Goal: Task Accomplishment & Management: Complete application form

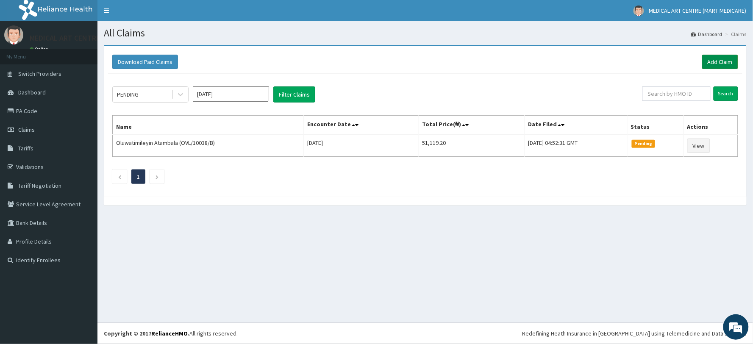
click at [719, 66] on link "Add Claim" at bounding box center [720, 62] width 36 height 14
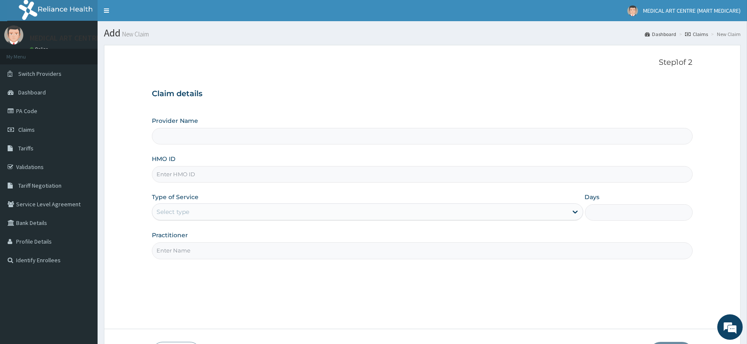
type input "MEDICAL ART CENTRE (MART MEDICARE)"
click at [27, 113] on link "PA Code" at bounding box center [49, 111] width 98 height 19
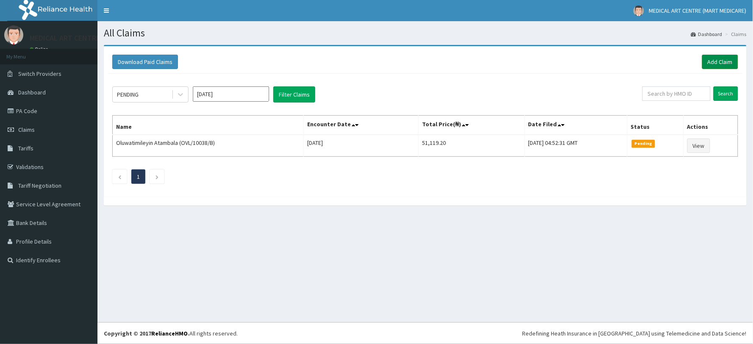
click at [718, 61] on link "Add Claim" at bounding box center [720, 62] width 36 height 14
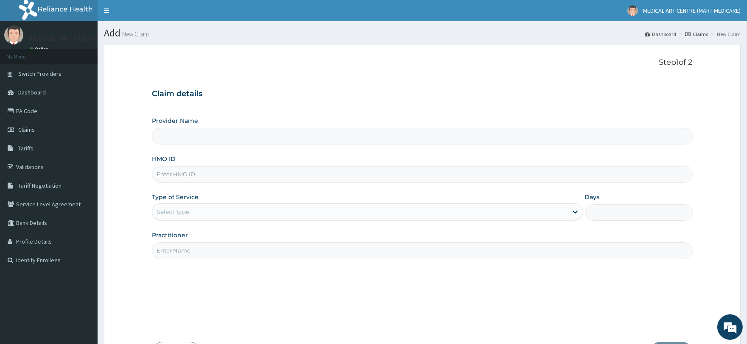
click at [192, 179] on input "HMO ID" at bounding box center [422, 174] width 540 height 17
type input "MEDICAL ART CENTRE (MART MEDICARE)"
paste input "PA/F990F8 GSY/10007/C"
click at [189, 172] on input "PA/F990F8 GSY/10007/C" at bounding box center [422, 174] width 540 height 17
type input "GSY/10007/C"
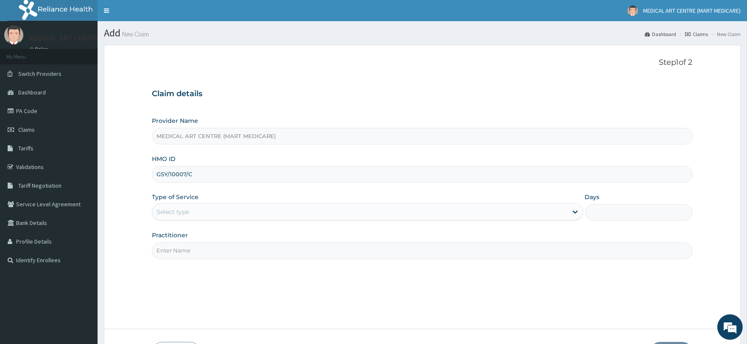
click at [168, 207] on div "Select type" at bounding box center [359, 212] width 415 height 14
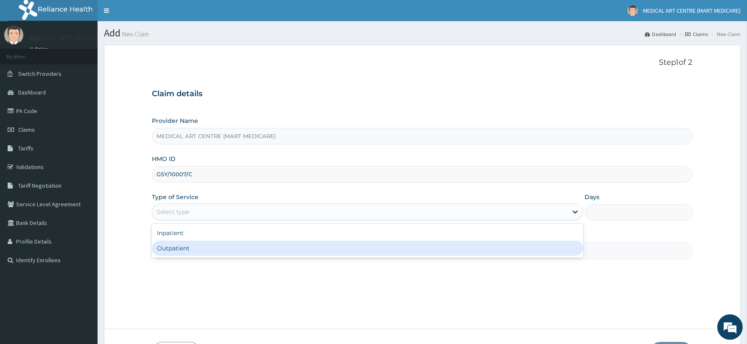
click at [183, 250] on div "Outpatient" at bounding box center [367, 248] width 431 height 15
type input "1"
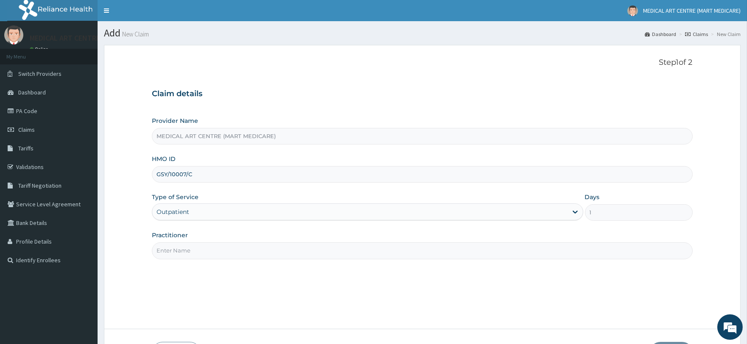
click at [187, 212] on div "Outpatient" at bounding box center [172, 212] width 33 height 8
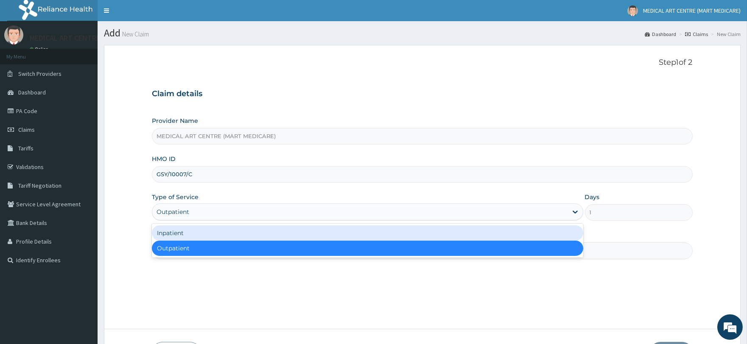
click at [188, 236] on div "Inpatient" at bounding box center [367, 233] width 431 height 15
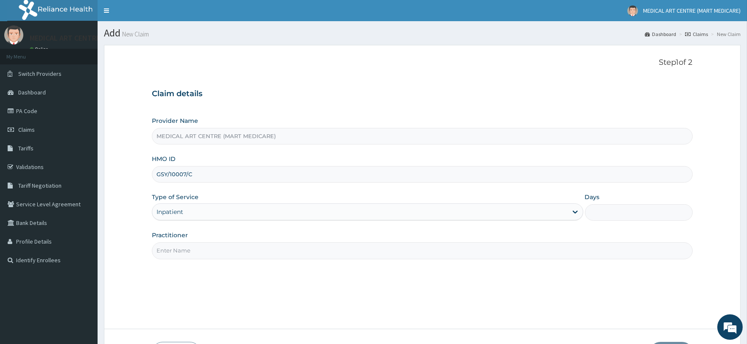
click at [190, 255] on input "Practitioner" at bounding box center [422, 250] width 540 height 17
type input "DR OLUSHOLA"
click at [196, 139] on input "MEDICAL ART CENTRE (MART MEDICARE)" at bounding box center [422, 136] width 540 height 17
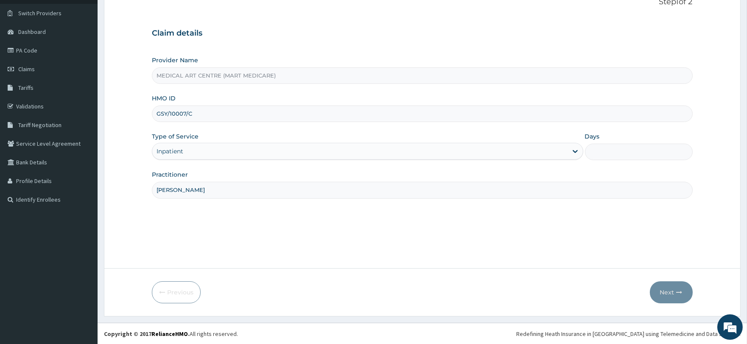
scroll to position [61, 0]
click at [29, 68] on span "Claims" at bounding box center [26, 69] width 17 height 8
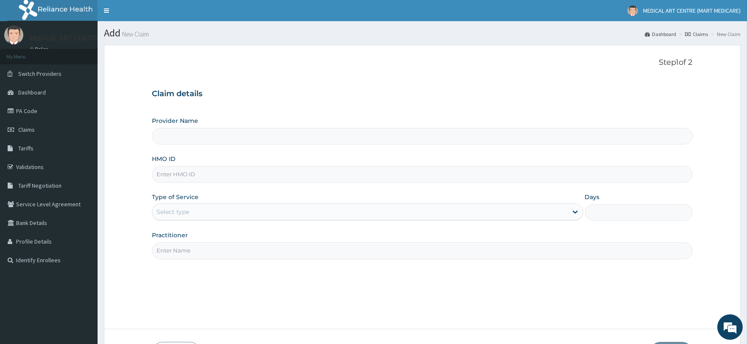
type input "MEDICAL ART CENTRE (MART MEDICARE)"
drag, startPoint x: 189, startPoint y: 174, endPoint x: 150, endPoint y: 177, distance: 39.2
click at [154, 180] on input "PA/F990F8 GSY/10007/C" at bounding box center [422, 174] width 540 height 17
type input "GSY/10007/C"
click at [169, 206] on div "Select type" at bounding box center [359, 212] width 415 height 14
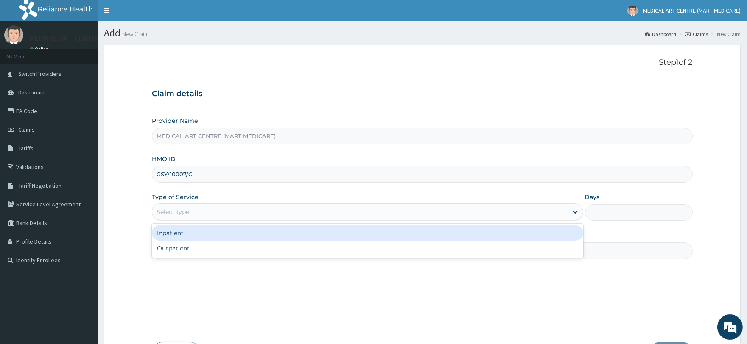
click at [177, 231] on div "Inpatient" at bounding box center [367, 233] width 431 height 15
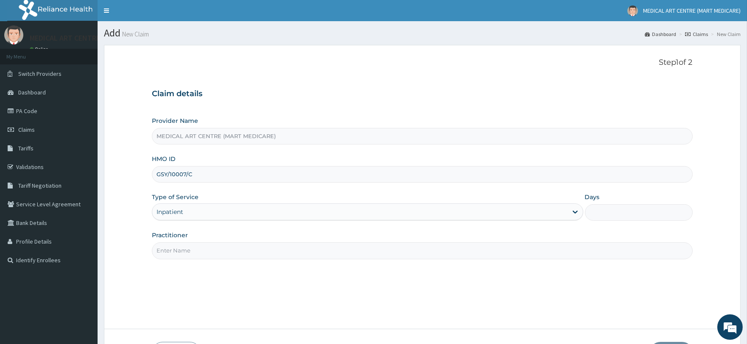
click at [197, 248] on input "Practitioner" at bounding box center [422, 250] width 540 height 17
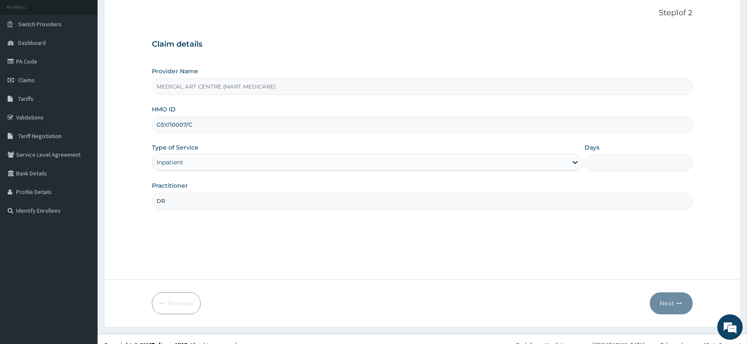
scroll to position [61, 0]
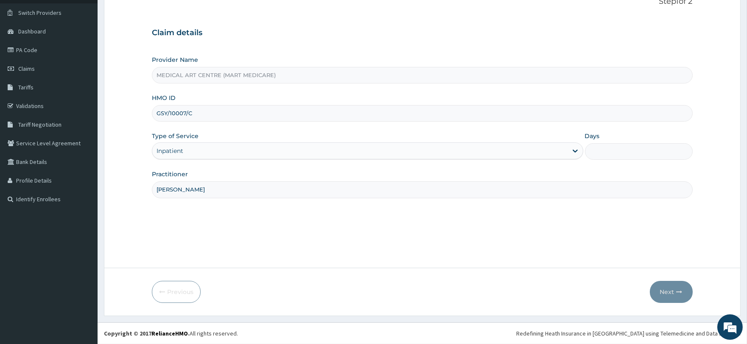
type input "[PERSON_NAME]"
click at [177, 154] on div "Inpatient" at bounding box center [169, 151] width 27 height 8
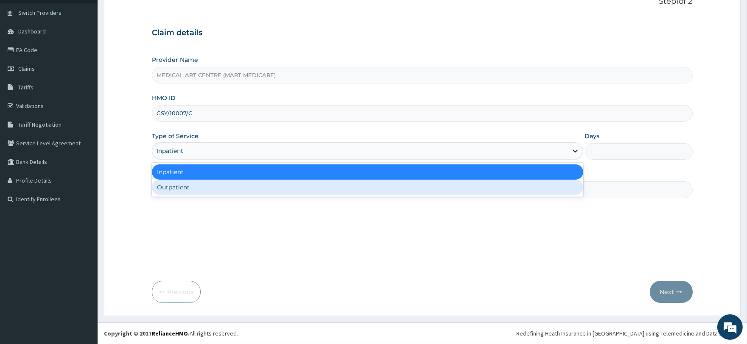
click at [180, 180] on div "Outpatient" at bounding box center [367, 187] width 431 height 15
type input "1"
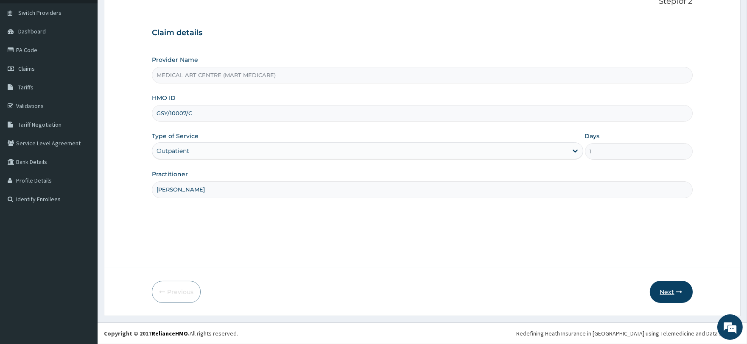
click at [676, 298] on button "Next" at bounding box center [670, 292] width 43 height 22
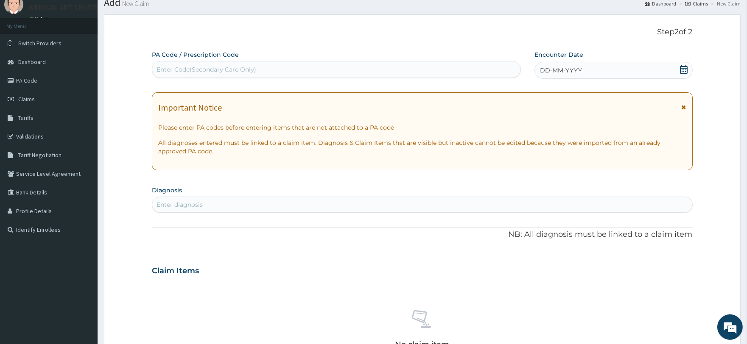
scroll to position [14, 0]
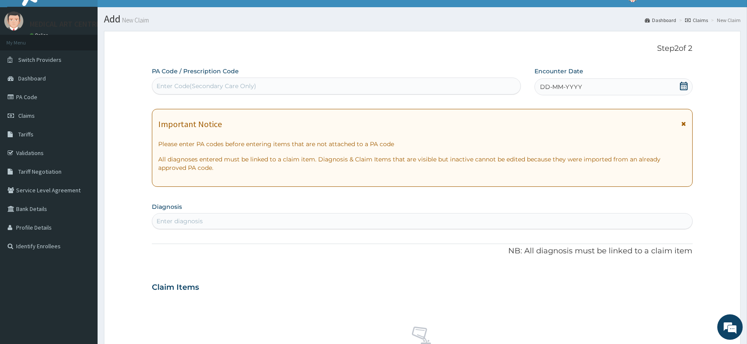
click at [216, 89] on div "Enter Code(Secondary Care Only)" at bounding box center [206, 86] width 100 height 8
paste input "PA/F990F8 GSY/10007/C"
drag, startPoint x: 190, startPoint y: 85, endPoint x: 248, endPoint y: 84, distance: 57.7
click at [247, 84] on div "PA/F990F8 GSY/10007/C PA/F990F8 GSY/10007/C" at bounding box center [336, 86] width 368 height 14
type input "PA/F990F8"
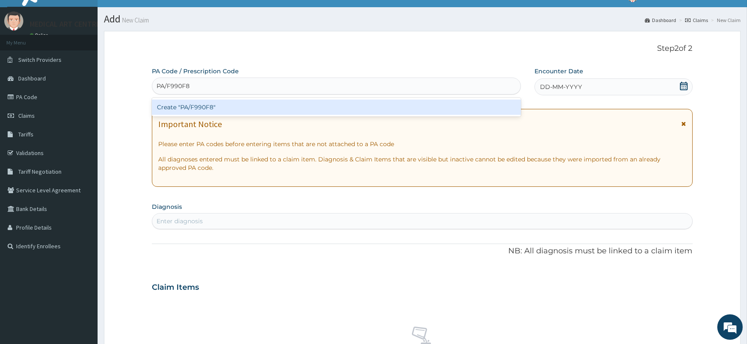
click at [245, 100] on div "Create "PA/F990F8"" at bounding box center [336, 107] width 368 height 15
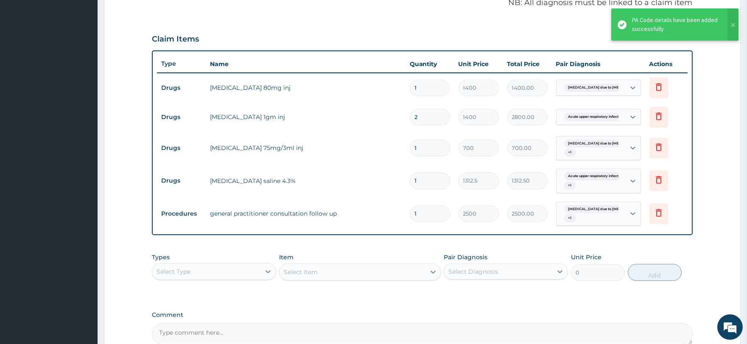
scroll to position [259, 0]
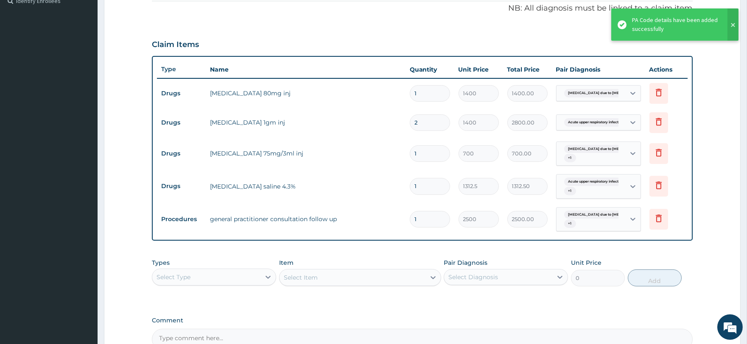
click at [734, 24] on button at bounding box center [732, 24] width 11 height 32
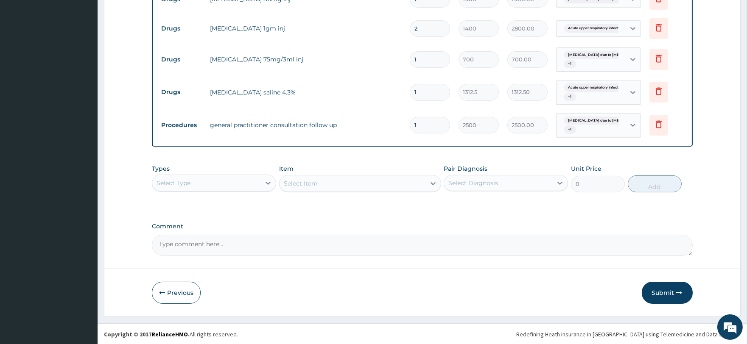
scroll to position [354, 0]
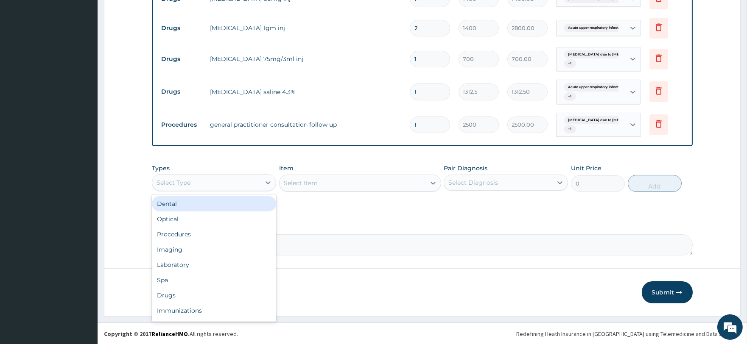
click at [209, 181] on div "Select Type" at bounding box center [206, 183] width 108 height 14
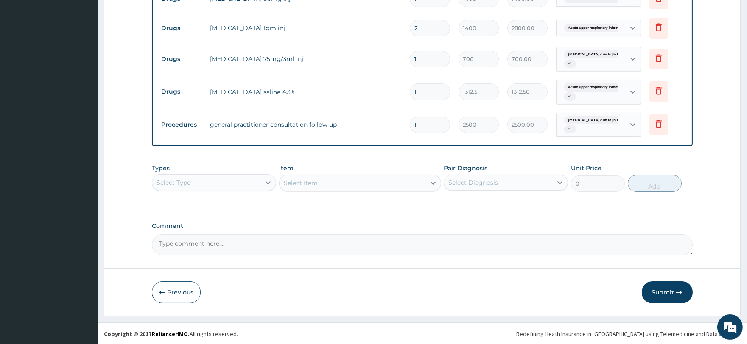
click at [218, 162] on div "Types Select Type Item Select Item Pair Diagnosis Select Diagnosis Unit Price 0…" at bounding box center [422, 178] width 540 height 36
click at [217, 183] on div "Select Type" at bounding box center [206, 183] width 108 height 14
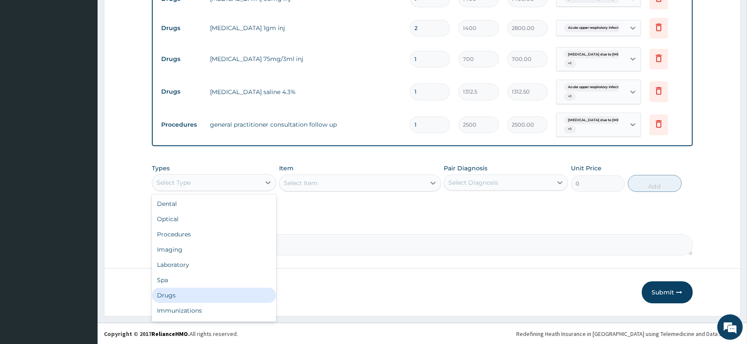
click at [179, 293] on div "Drugs" at bounding box center [214, 295] width 124 height 15
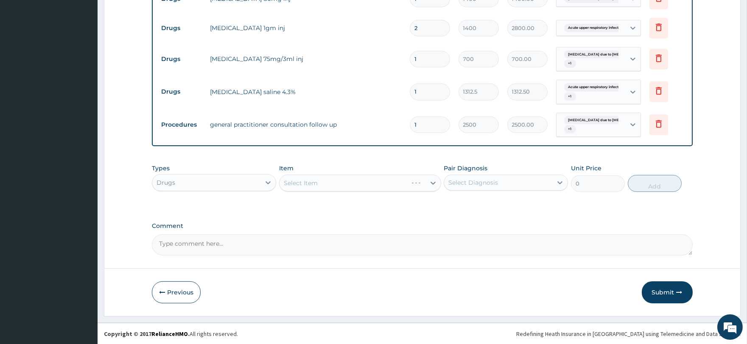
click at [174, 184] on div "Drugs" at bounding box center [165, 182] width 19 height 8
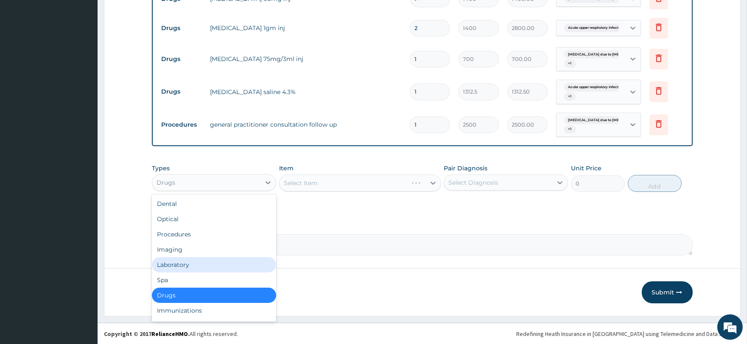
click at [176, 262] on div "Laboratory" at bounding box center [214, 264] width 124 height 15
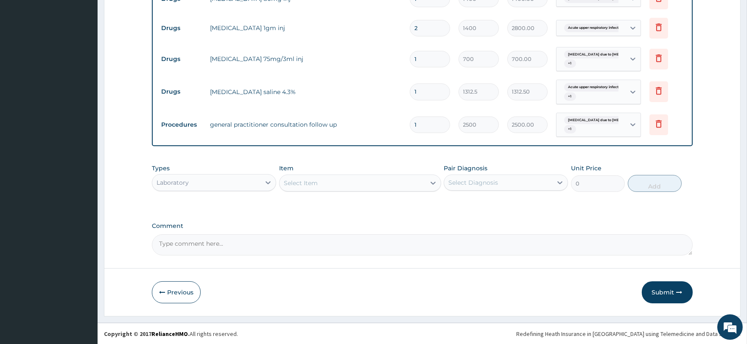
click at [314, 185] on div "Select Item" at bounding box center [301, 183] width 34 height 8
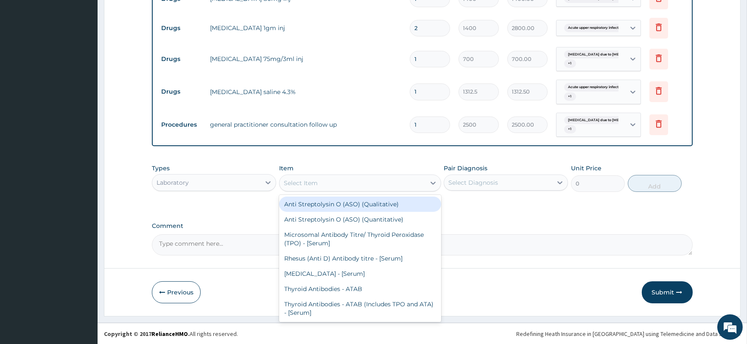
type input "A"
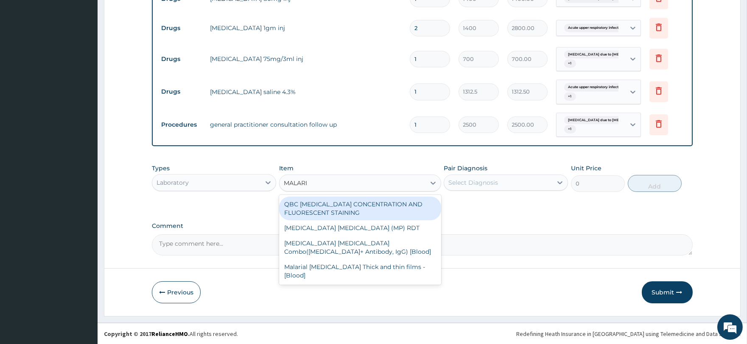
type input "MALARIA"
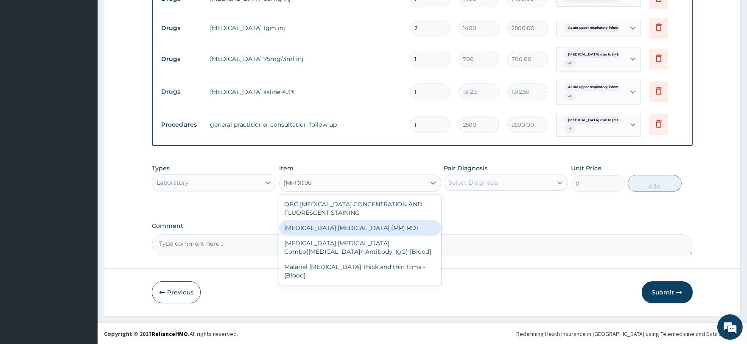
click at [327, 221] on div "[MEDICAL_DATA] [MEDICAL_DATA] (MP) RDT" at bounding box center [360, 227] width 162 height 15
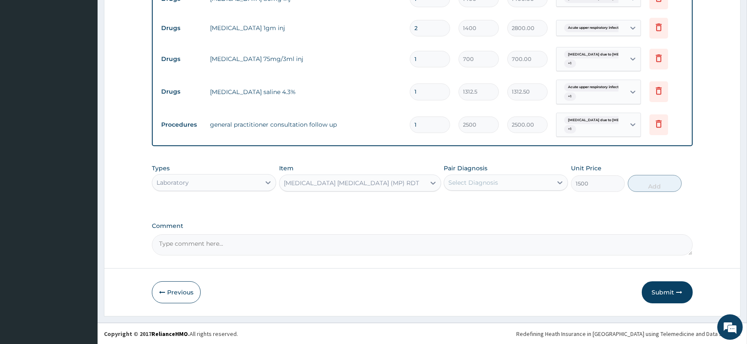
type input "1500"
click at [352, 183] on div "[MEDICAL_DATA] [MEDICAL_DATA] (MP) RDT" at bounding box center [351, 183] width 135 height 8
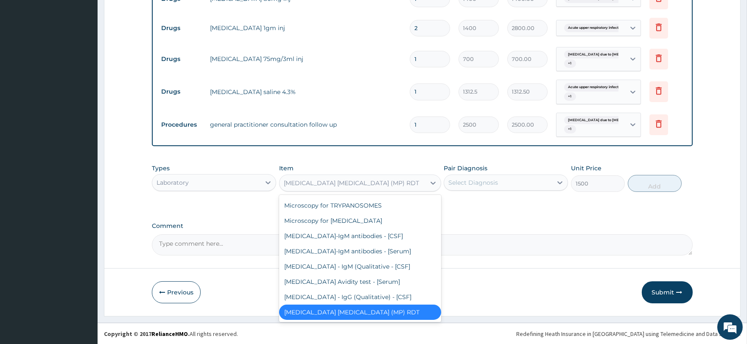
scroll to position [5298, 0]
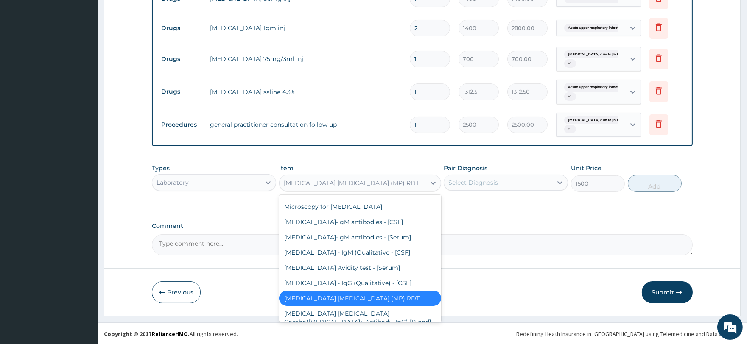
click at [354, 330] on div "Malarial [MEDICAL_DATA] Thick and thin films - [Blood]" at bounding box center [360, 342] width 162 height 24
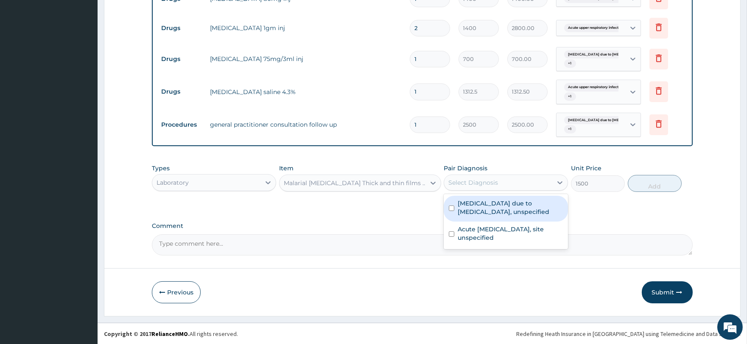
click at [484, 180] on div "Select Diagnosis" at bounding box center [473, 182] width 50 height 8
click at [477, 210] on label "Malaria due to Plasmodium falciparum, unspecified" at bounding box center [509, 207] width 105 height 17
checkbox input "true"
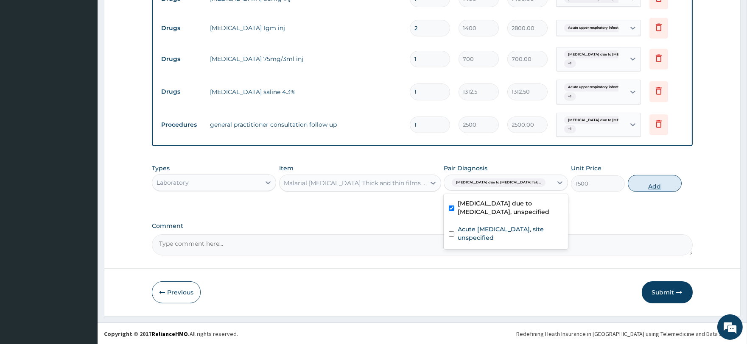
click at [642, 181] on button "Add" at bounding box center [654, 183] width 54 height 17
type input "0"
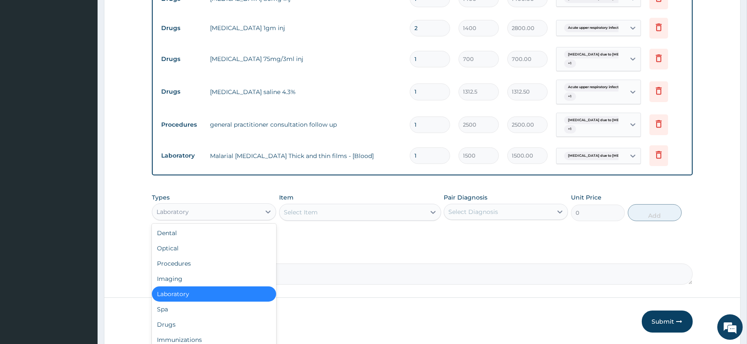
click at [243, 214] on div "Laboratory" at bounding box center [206, 212] width 108 height 14
click at [214, 291] on div "Laboratory" at bounding box center [214, 294] width 124 height 15
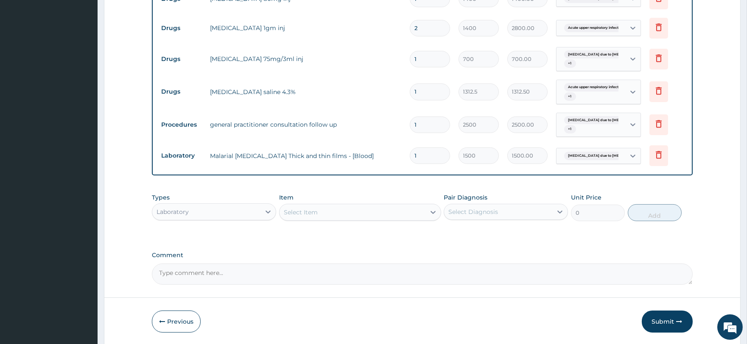
click at [321, 218] on div "Select Item" at bounding box center [352, 213] width 146 height 14
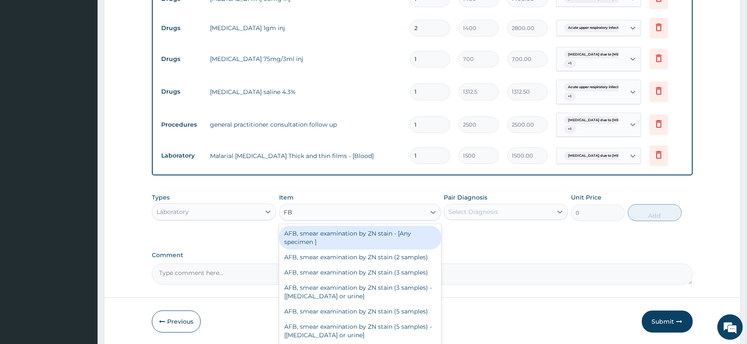
type input "FBC"
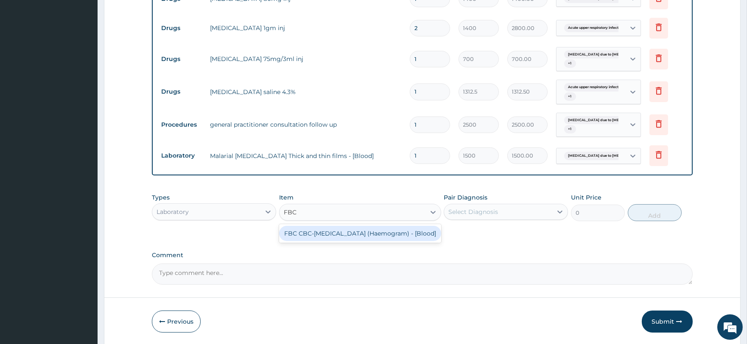
click at [341, 233] on div "FBC CBC-Complete Blood Count (Haemogram) - [Blood]" at bounding box center [360, 233] width 162 height 15
type input "3000"
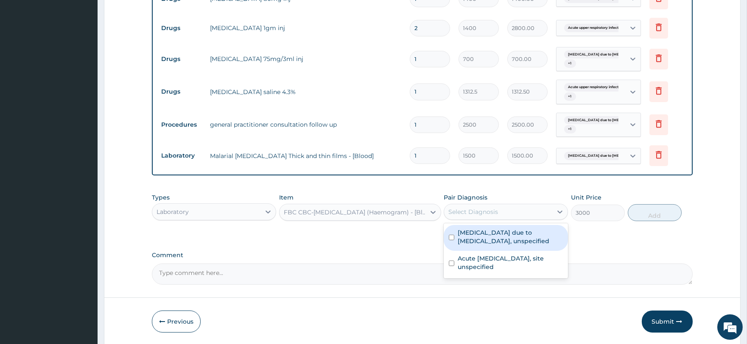
click at [520, 209] on div "Select Diagnosis" at bounding box center [498, 212] width 108 height 14
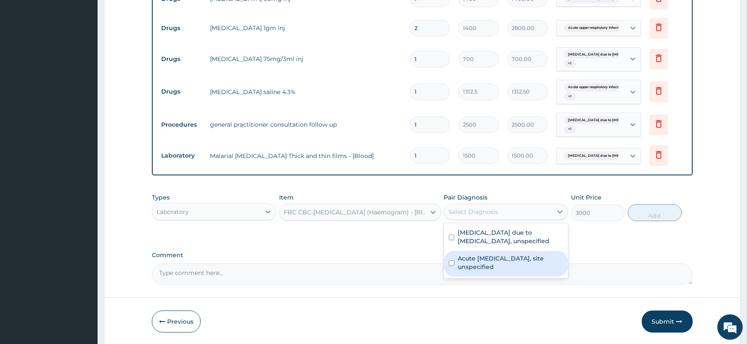
click at [495, 261] on label "Acute upper respiratory infection, site unspecified" at bounding box center [509, 262] width 105 height 17
checkbox input "true"
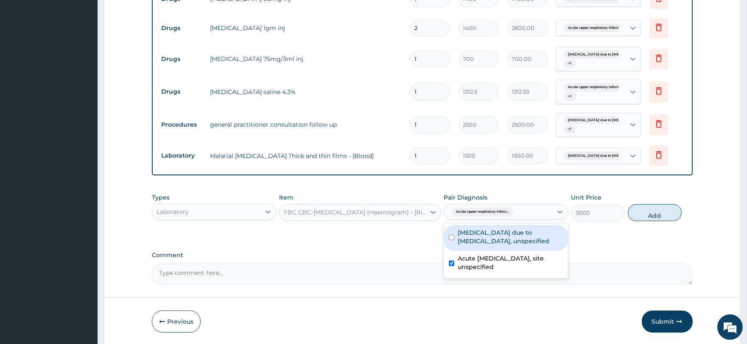
click at [499, 238] on label "Malaria due to Plasmodium falciparum, unspecified" at bounding box center [509, 237] width 105 height 17
checkbox input "true"
click at [646, 211] on button "Add" at bounding box center [654, 212] width 54 height 17
type input "0"
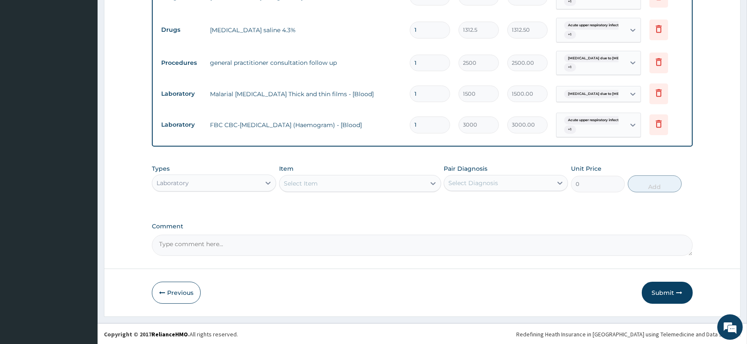
scroll to position [417, 0]
click at [656, 288] on button "Submit" at bounding box center [666, 292] width 51 height 22
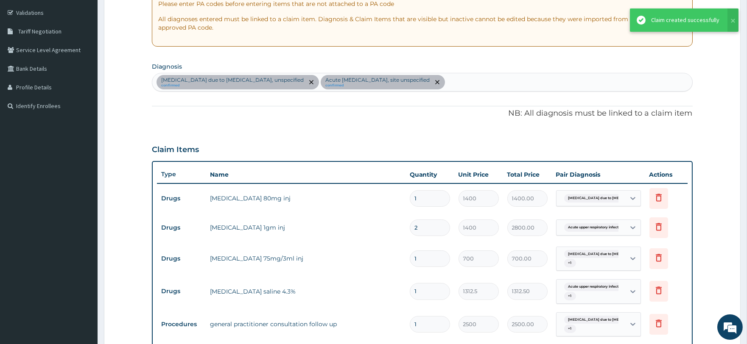
scroll to position [134, 0]
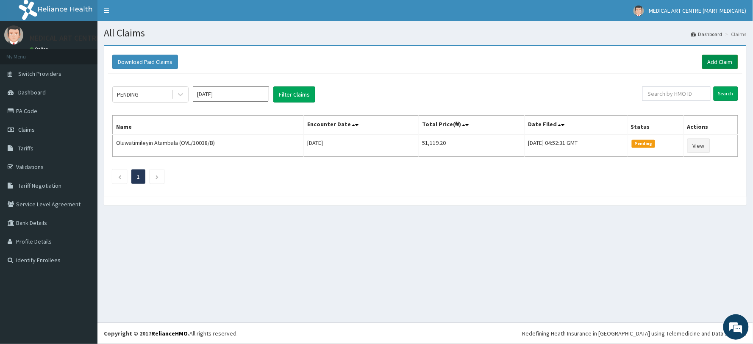
click at [712, 60] on link "Add Claim" at bounding box center [720, 62] width 36 height 14
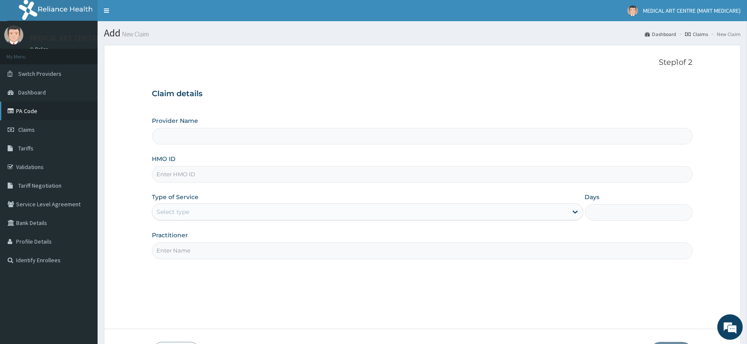
click at [33, 104] on link "PA Code" at bounding box center [49, 111] width 98 height 19
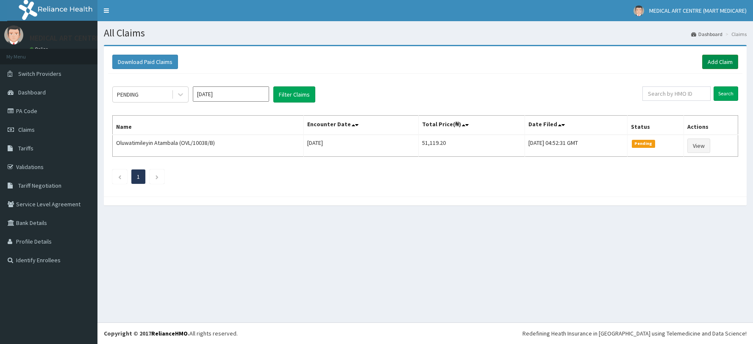
click at [714, 58] on link "Add Claim" at bounding box center [720, 62] width 36 height 14
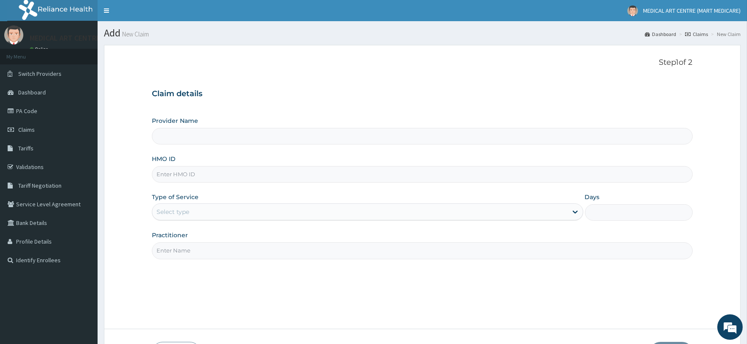
type input "MEDICAL ART CENTRE (MART MEDICARE)"
click at [177, 172] on input "HMO ID" at bounding box center [422, 174] width 540 height 17
paste input "PA/1BF978 GSY/10007/B"
drag, startPoint x: 187, startPoint y: 174, endPoint x: 146, endPoint y: 172, distance: 41.2
click at [146, 172] on form "Step 1 of 2 Claim details Provider Name MEDICAL ART CENTRE (MART MEDICARE) HMO …" at bounding box center [422, 211] width 636 height 332
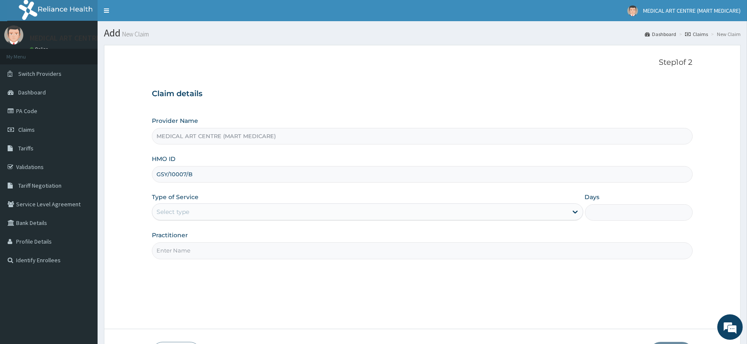
type input "GSY/10007/B"
click at [170, 206] on div "Select type" at bounding box center [359, 212] width 415 height 14
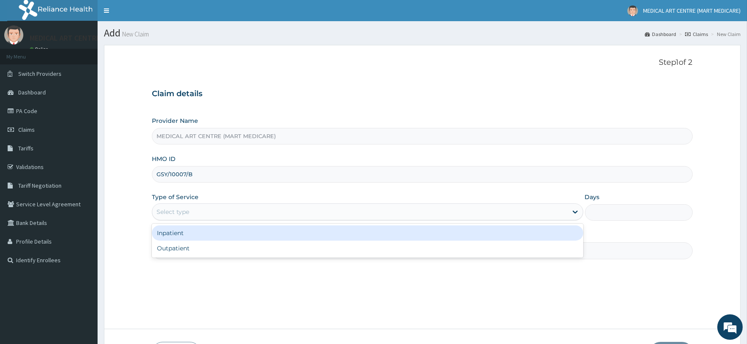
click at [175, 233] on div "Inpatient" at bounding box center [367, 233] width 431 height 15
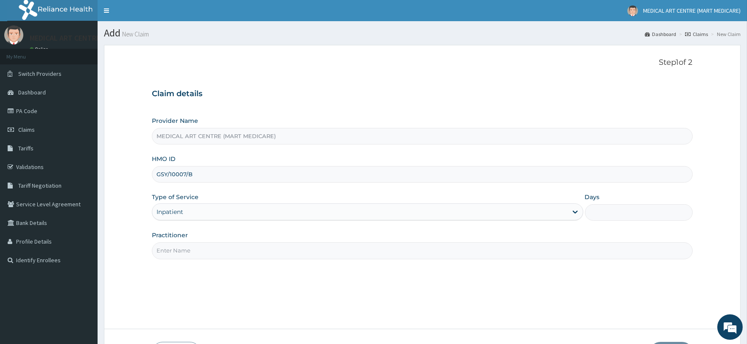
scroll to position [61, 0]
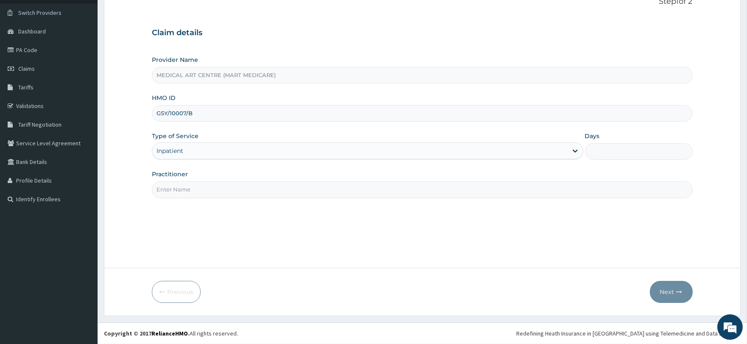
click at [211, 152] on div "Inpatient" at bounding box center [359, 151] width 415 height 14
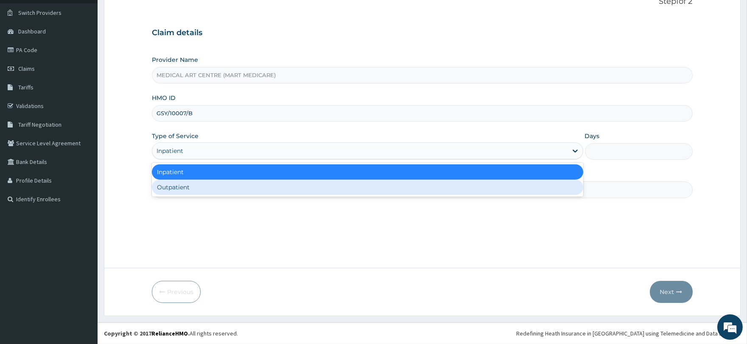
click at [213, 186] on div "Outpatient" at bounding box center [367, 187] width 431 height 15
type input "1"
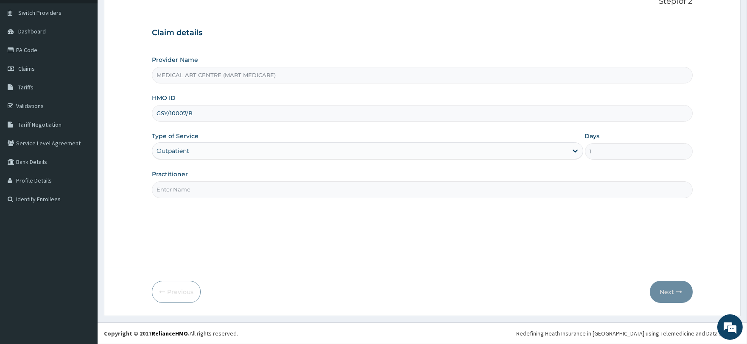
click at [204, 112] on input "GSY/10007/B" at bounding box center [422, 113] width 540 height 17
click at [168, 188] on input "Practitioner" at bounding box center [422, 189] width 540 height 17
type input "DR OLUSHOLA"
click at [675, 288] on button "Next" at bounding box center [670, 292] width 43 height 22
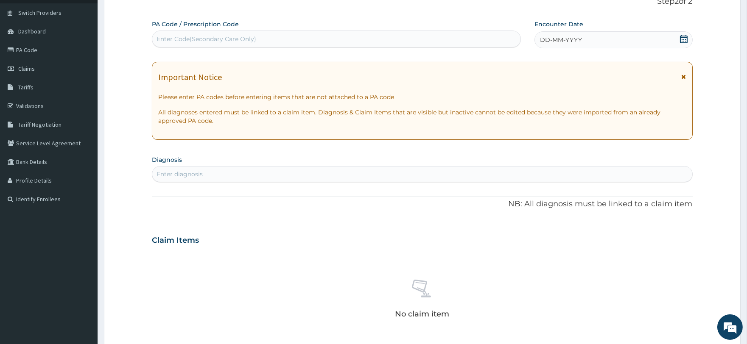
click at [245, 41] on div "Enter Code(Secondary Care Only)" at bounding box center [206, 39] width 100 height 8
paste input "PA/1BF978 GSY/10007/B"
drag, startPoint x: 227, startPoint y: 40, endPoint x: 190, endPoint y: 37, distance: 37.4
click at [190, 37] on input "PA/1BF978 GSY/10007/B" at bounding box center [192, 39] width 72 height 8
type input "PA/1BF978"
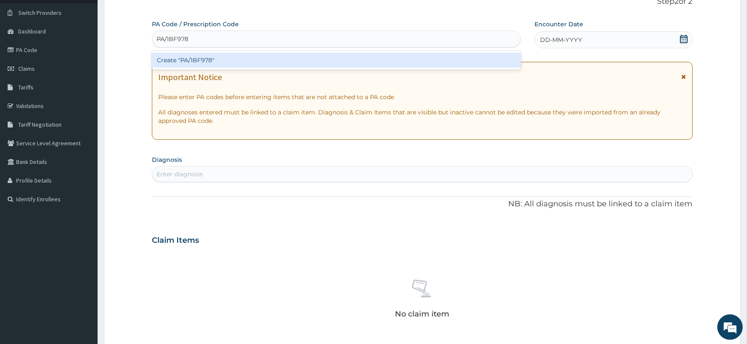
click at [211, 57] on div "Create "PA/1BF978"" at bounding box center [336, 60] width 368 height 15
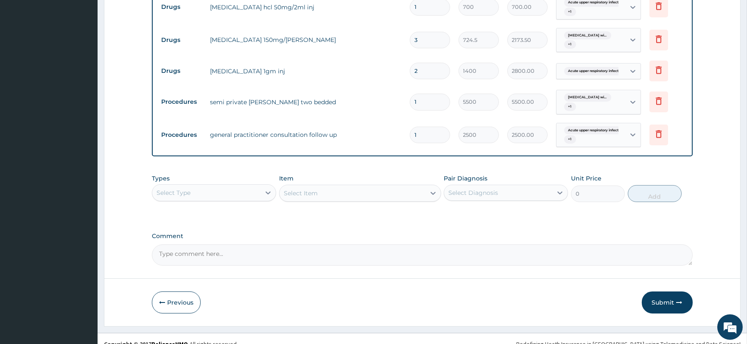
scroll to position [420, 0]
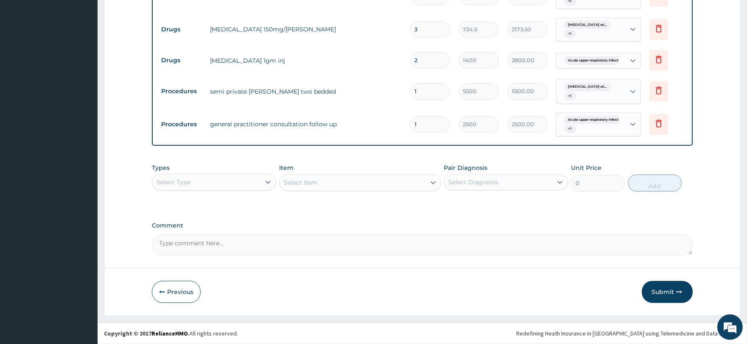
click at [187, 178] on div "Select Type" at bounding box center [173, 182] width 34 height 8
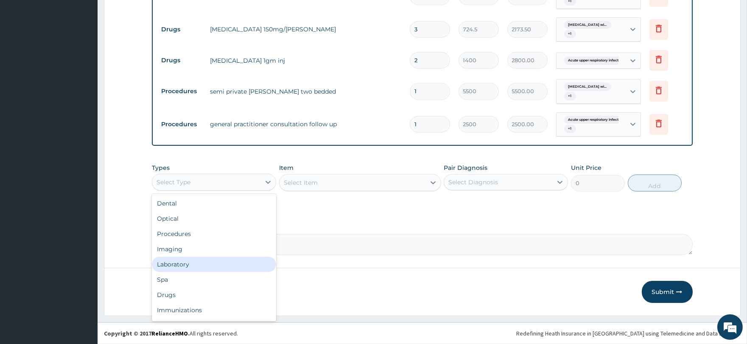
click at [181, 265] on div "Laboratory" at bounding box center [214, 264] width 124 height 15
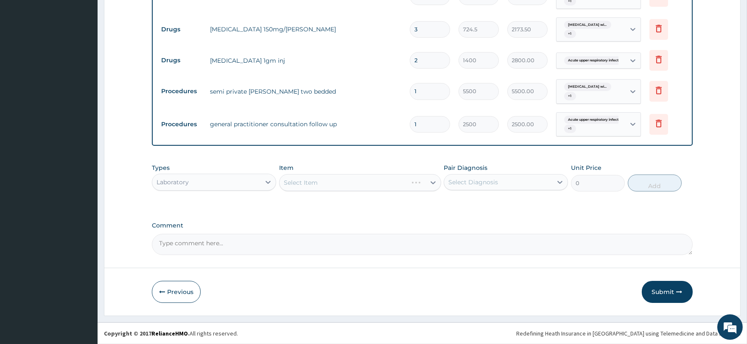
click at [337, 172] on div "Item Select Item" at bounding box center [360, 178] width 162 height 28
click at [326, 188] on div "Select Item" at bounding box center [352, 183] width 146 height 14
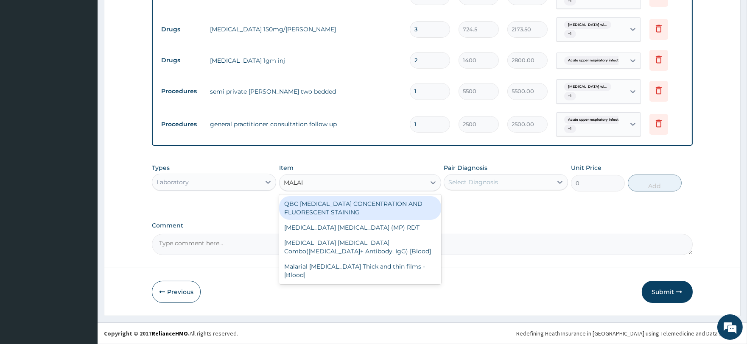
type input "MALARI"
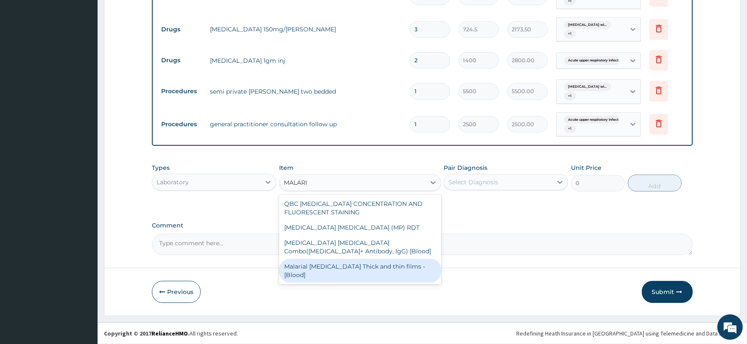
drag, startPoint x: 315, startPoint y: 224, endPoint x: 327, endPoint y: 263, distance: 41.1
click at [327, 263] on div "QBC MALARIA CONCENTRATION AND FLUORESCENT STAINING MALARIA PARASITE (MP) RDT Ma…" at bounding box center [360, 240] width 162 height 90
click at [328, 264] on div "Malarial Parasite Thick and thin films - [Blood]" at bounding box center [360, 271] width 162 height 24
type input "1500"
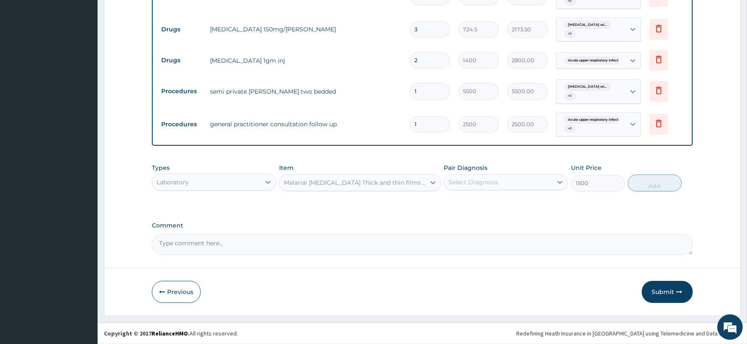
click at [474, 187] on div "Select Diagnosis" at bounding box center [498, 183] width 108 height 14
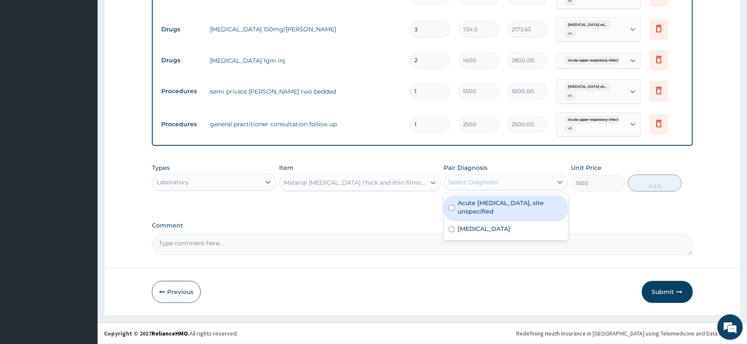
click at [468, 209] on label "Acute upper respiratory infection, site unspecified" at bounding box center [509, 207] width 105 height 17
checkbox input "true"
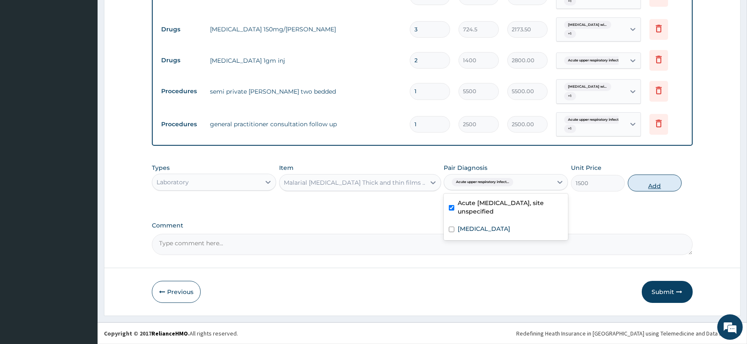
click at [663, 180] on button "Add" at bounding box center [654, 183] width 54 height 17
type input "0"
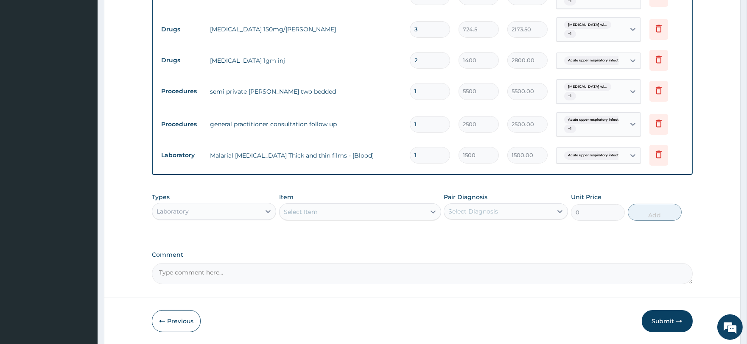
click at [242, 212] on div "Laboratory" at bounding box center [206, 212] width 108 height 14
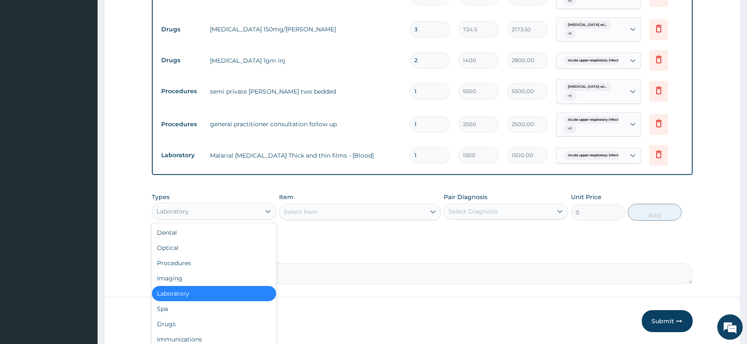
drag, startPoint x: 187, startPoint y: 290, endPoint x: 206, endPoint y: 280, distance: 21.2
click at [187, 290] on div "Laboratory" at bounding box center [214, 293] width 124 height 15
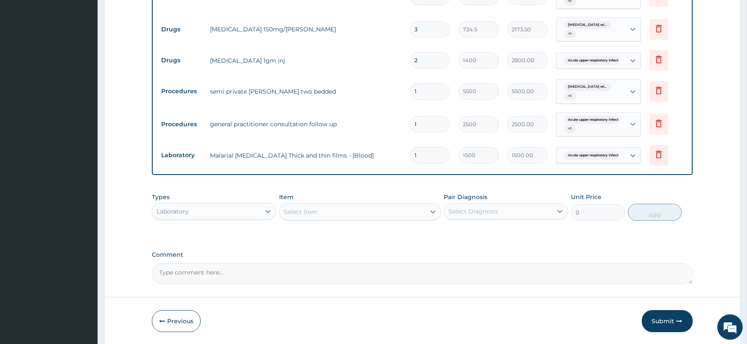
click at [308, 217] on div "Select Item" at bounding box center [352, 212] width 146 height 14
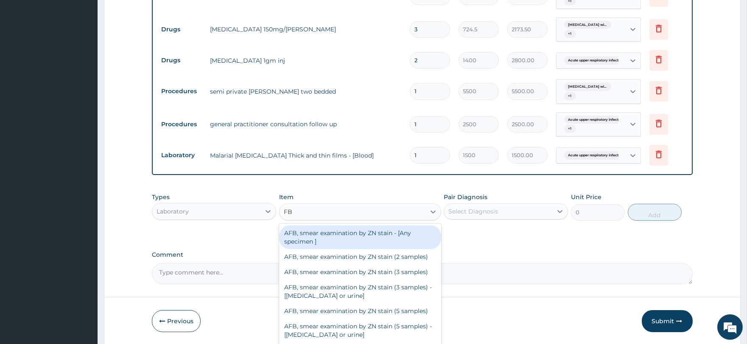
type input "FBC"
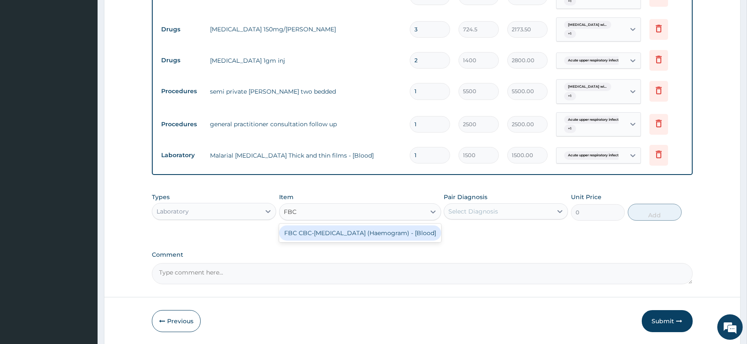
click at [298, 241] on div "FBC CBC-Complete Blood Count (Haemogram) - [Blood]" at bounding box center [360, 233] width 162 height 15
type input "3000"
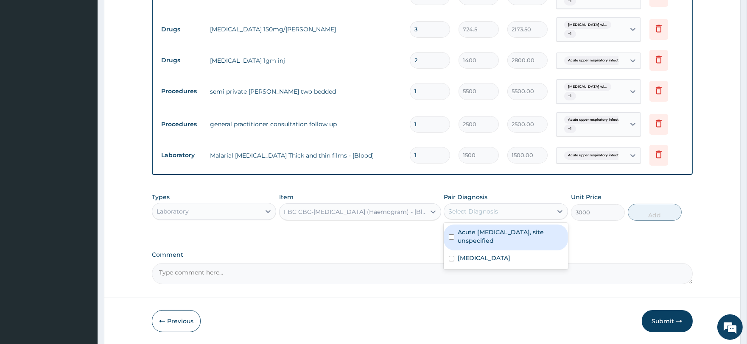
click at [458, 206] on div "Select Diagnosis" at bounding box center [498, 212] width 108 height 14
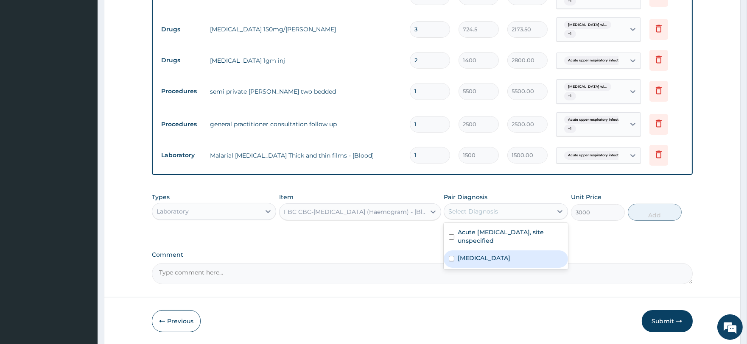
click at [475, 261] on label "Plasmodium malariae malaria without complication" at bounding box center [483, 258] width 53 height 8
checkbox input "true"
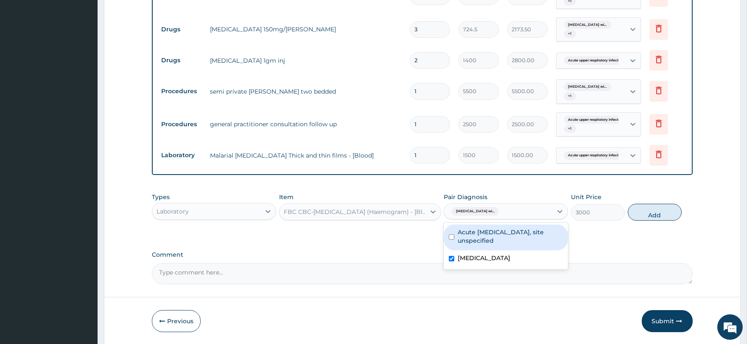
click at [488, 234] on label "Acute upper respiratory infection, site unspecified" at bounding box center [509, 236] width 105 height 17
checkbox input "true"
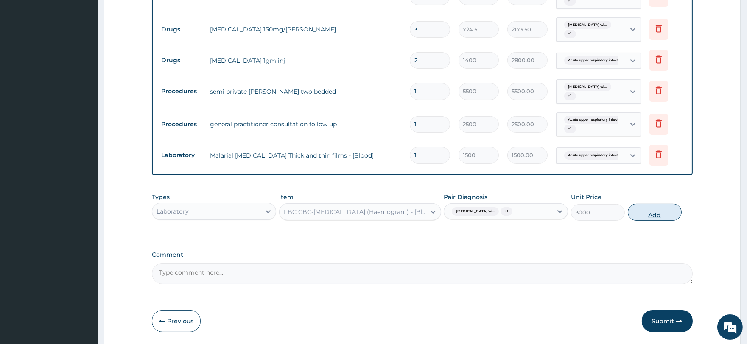
click at [643, 217] on button "Add" at bounding box center [654, 212] width 54 height 17
type input "0"
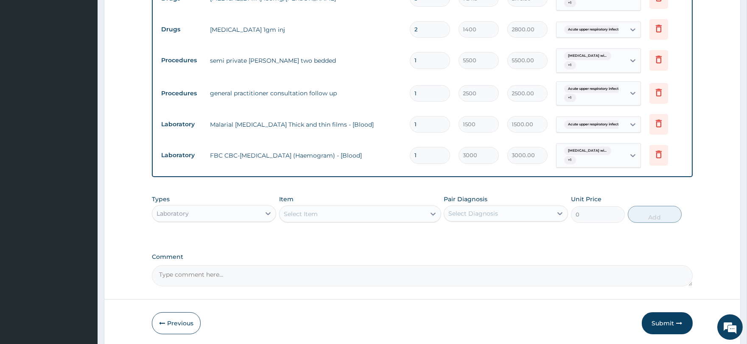
scroll to position [482, 0]
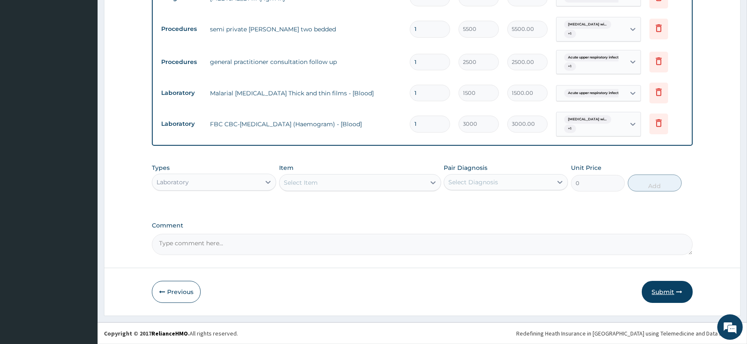
click at [676, 297] on button "Submit" at bounding box center [666, 292] width 51 height 22
